Goal: Information Seeking & Learning: Learn about a topic

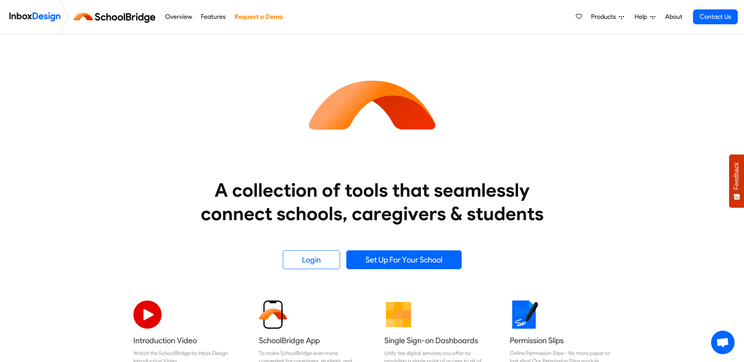
click at [167, 17] on link "Overview" at bounding box center [178, 17] width 31 height 16
click at [607, 15] on span "Products" at bounding box center [605, 16] width 28 height 9
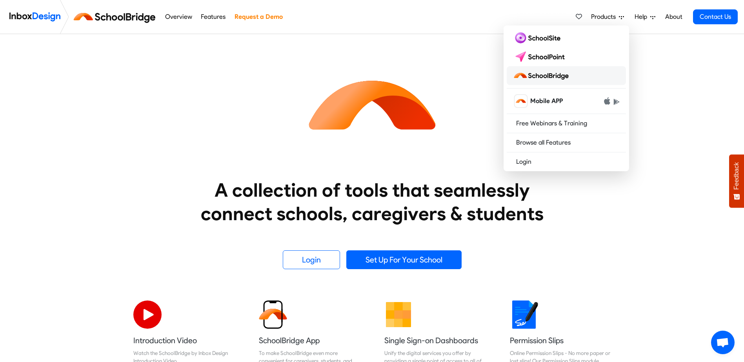
click at [543, 71] on img at bounding box center [542, 75] width 59 height 13
click at [561, 56] on img at bounding box center [540, 57] width 55 height 13
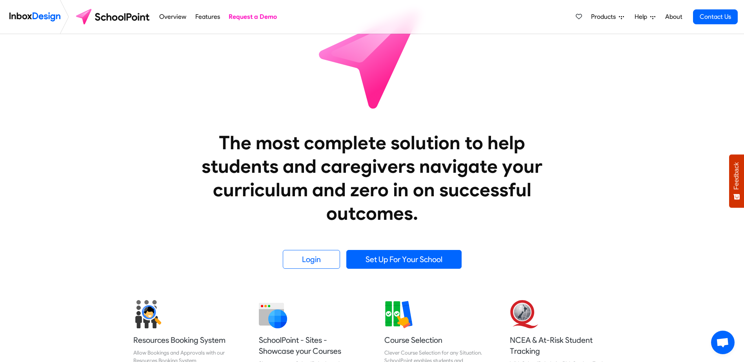
scroll to position [11, 0]
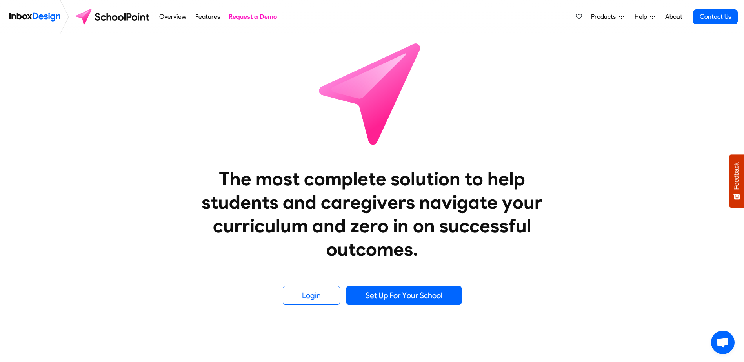
click at [601, 15] on span "Products" at bounding box center [605, 16] width 28 height 9
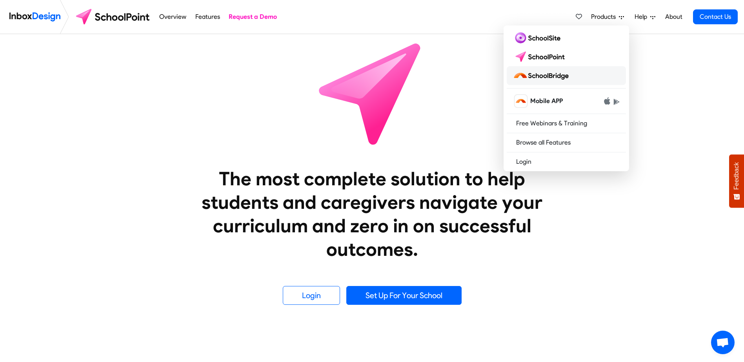
click at [546, 72] on img at bounding box center [542, 75] width 59 height 13
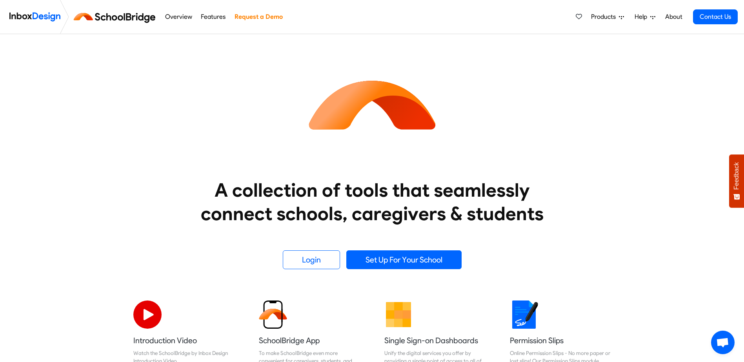
click at [38, 14] on img at bounding box center [34, 17] width 51 height 16
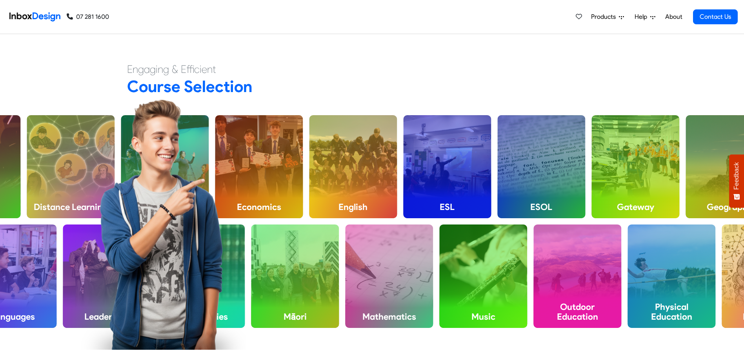
scroll to position [431, 0]
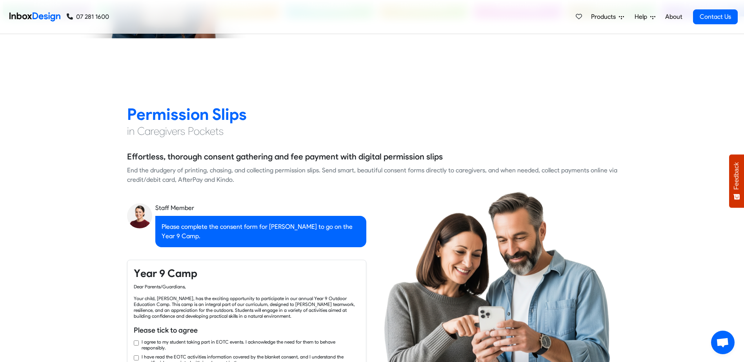
checkbox input "true"
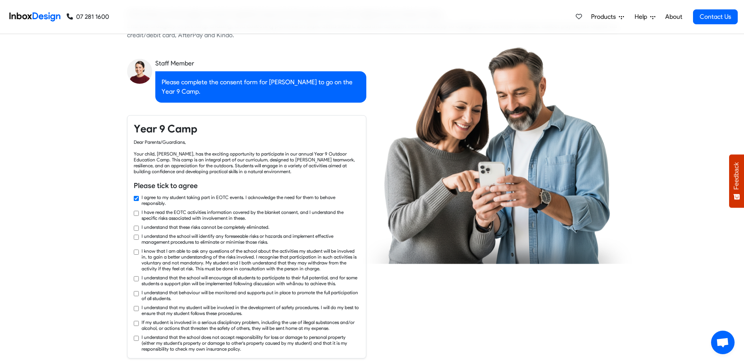
checkbox input "true"
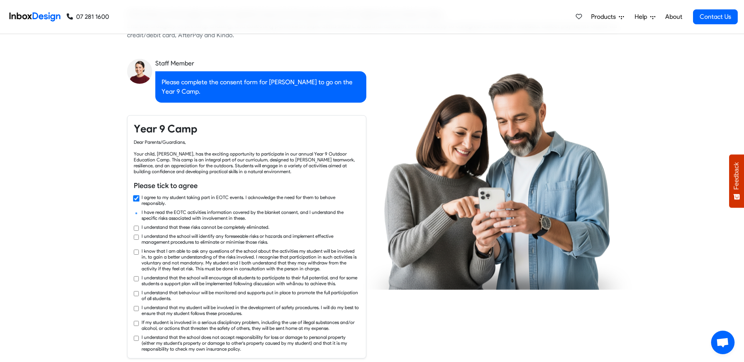
checkbox input "true"
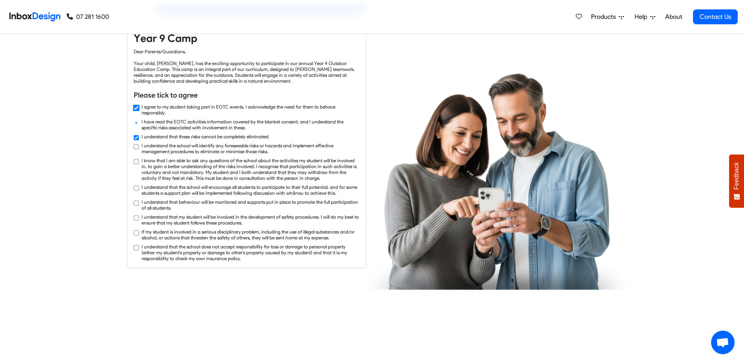
checkbox input "true"
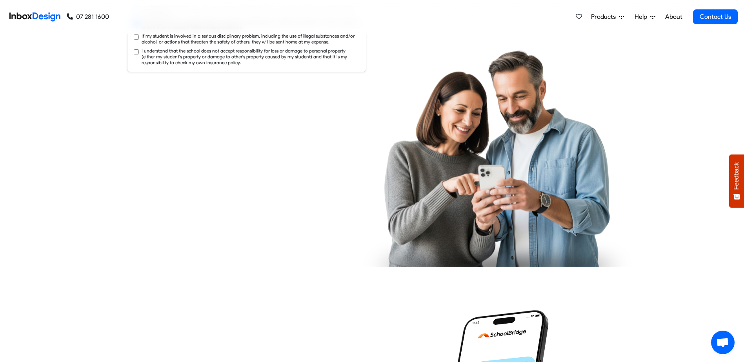
checkbox input "true"
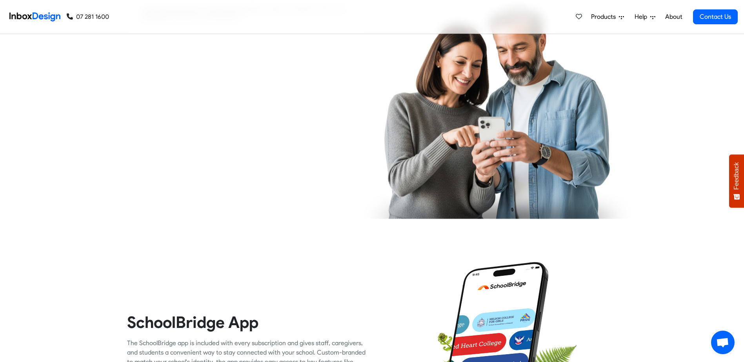
checkbox input "true"
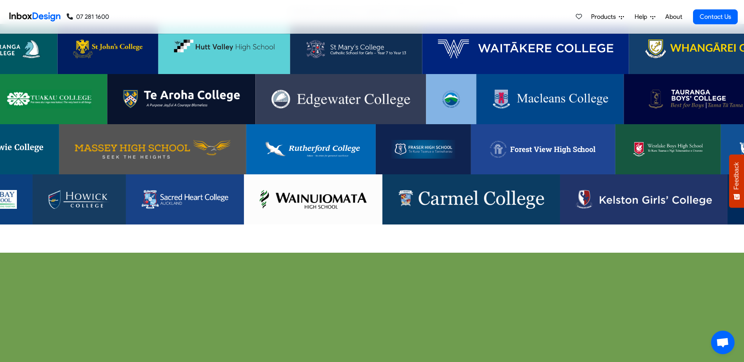
scroll to position [1647, 0]
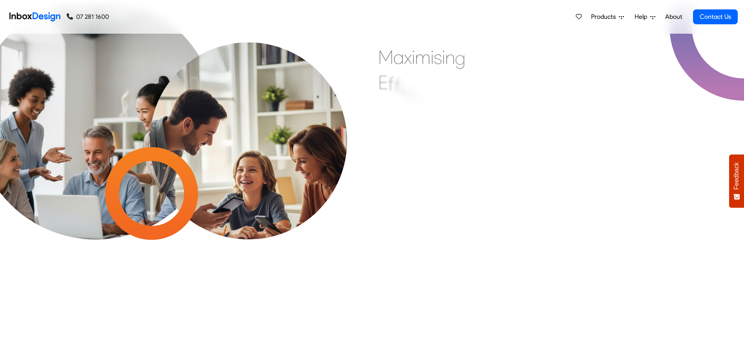
scroll to position [1648, 0]
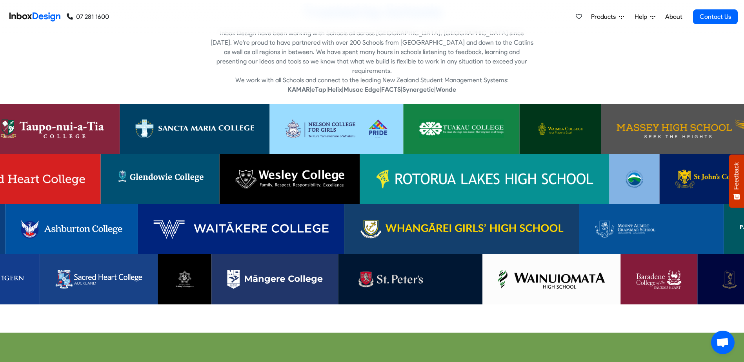
click at [550, 274] on img at bounding box center [551, 279] width 107 height 19
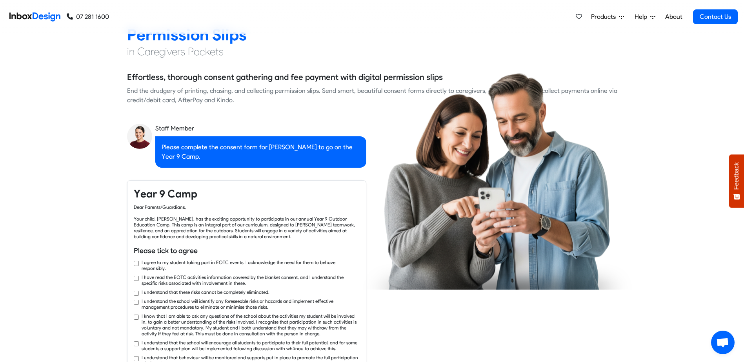
checkbox input "true"
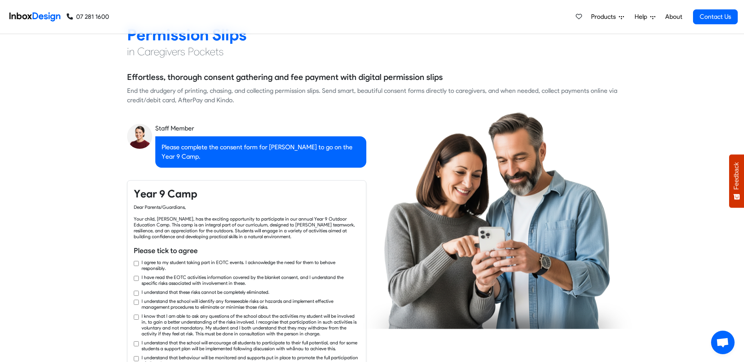
checkbox input "true"
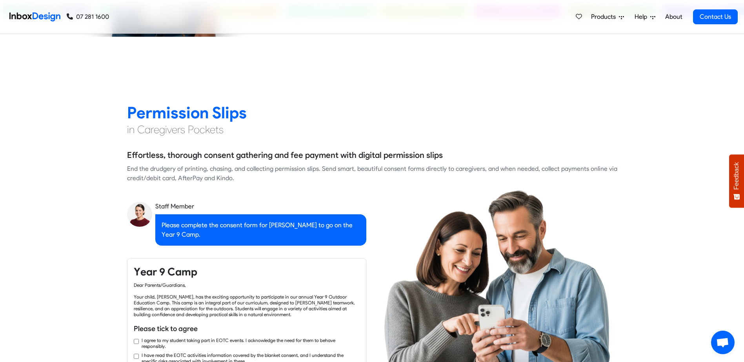
checkbox input "true"
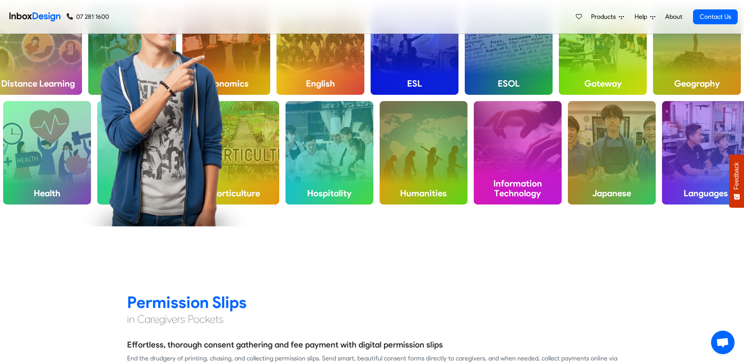
checkbox input "true"
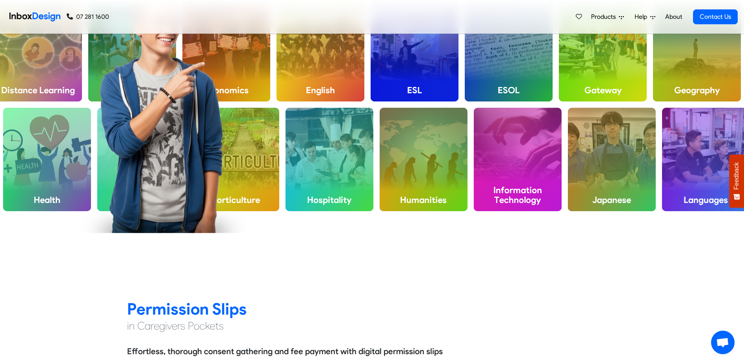
checkbox input "true"
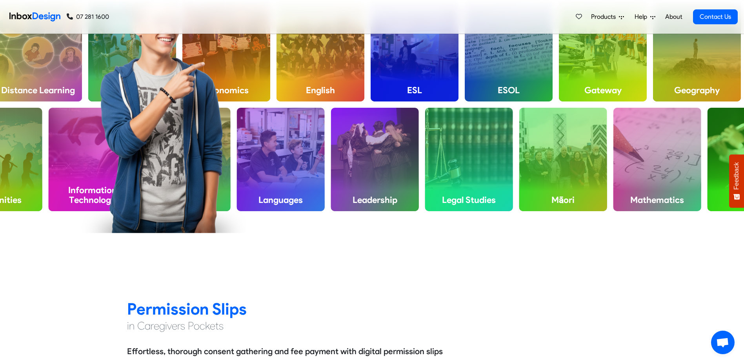
checkbox input "true"
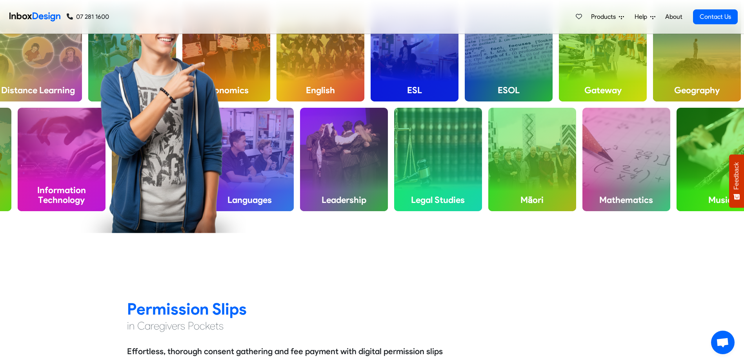
click at [595, 16] on span "Products" at bounding box center [605, 16] width 28 height 9
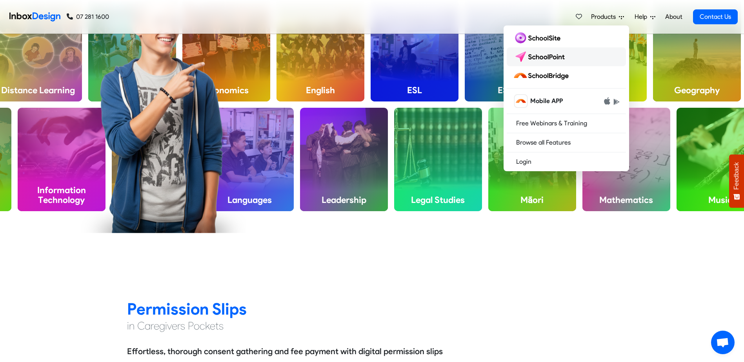
click at [561, 55] on img at bounding box center [540, 57] width 55 height 13
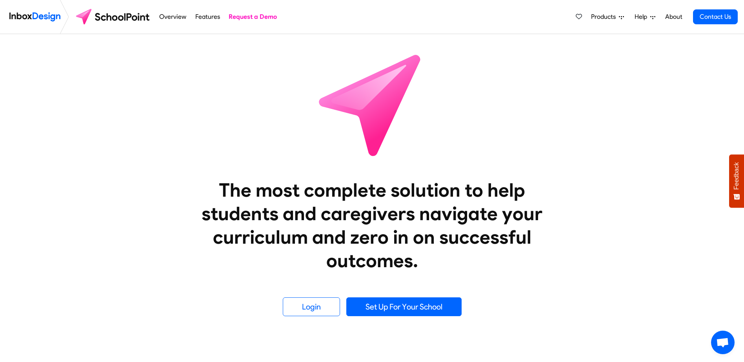
click at [602, 11] on link "Products" at bounding box center [607, 17] width 39 height 16
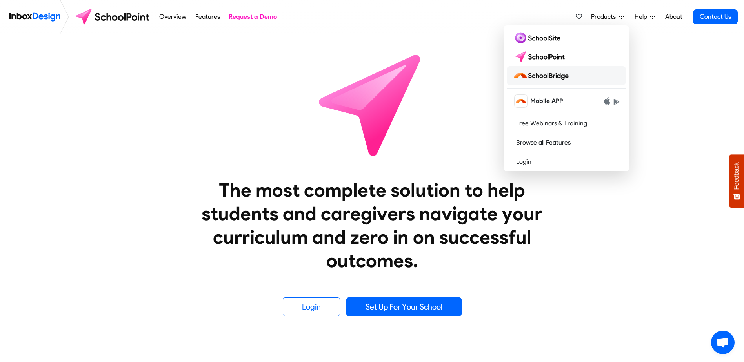
click at [558, 80] on img at bounding box center [542, 75] width 59 height 13
